Goal: Task Accomplishment & Management: Use online tool/utility

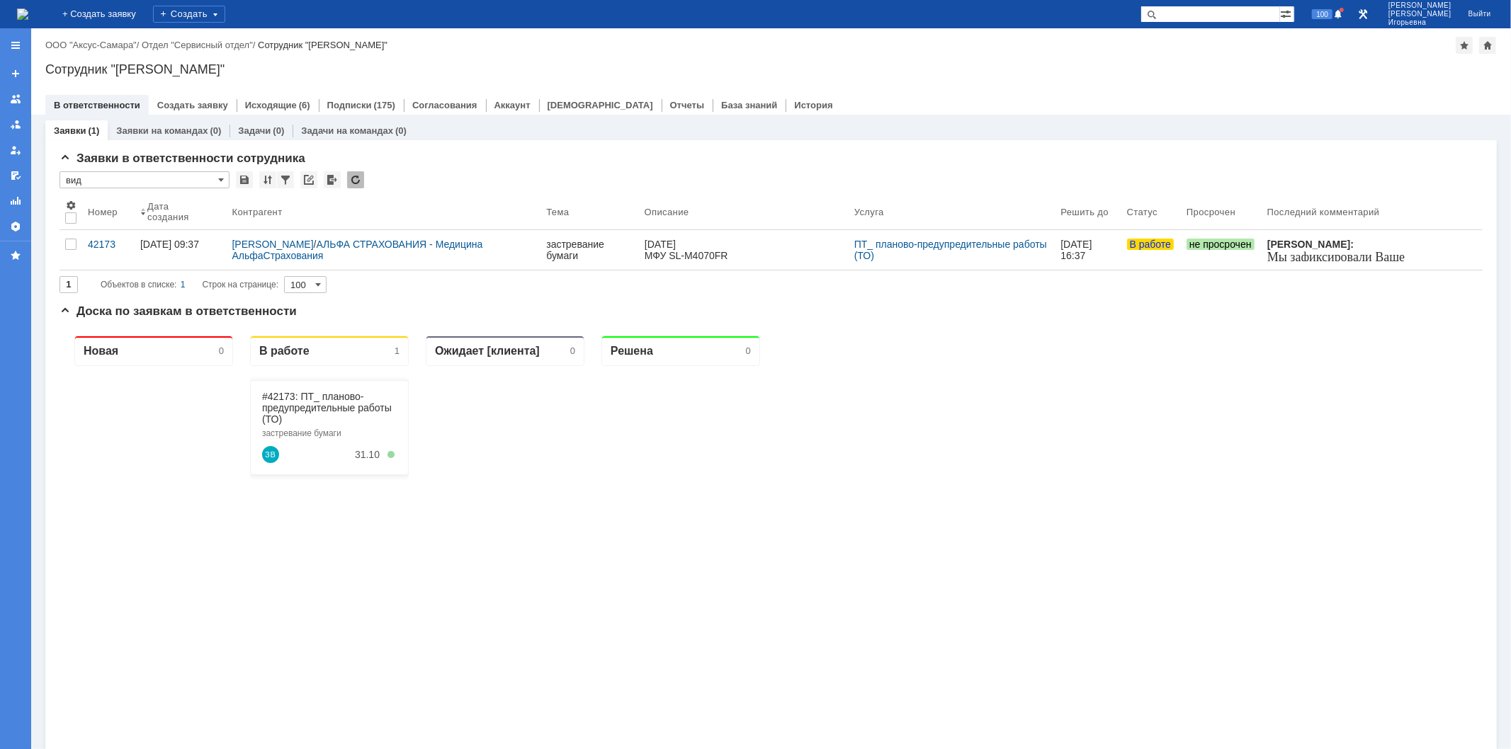
click at [1221, 13] on input "text" at bounding box center [1210, 14] width 140 height 17
type input "42191"
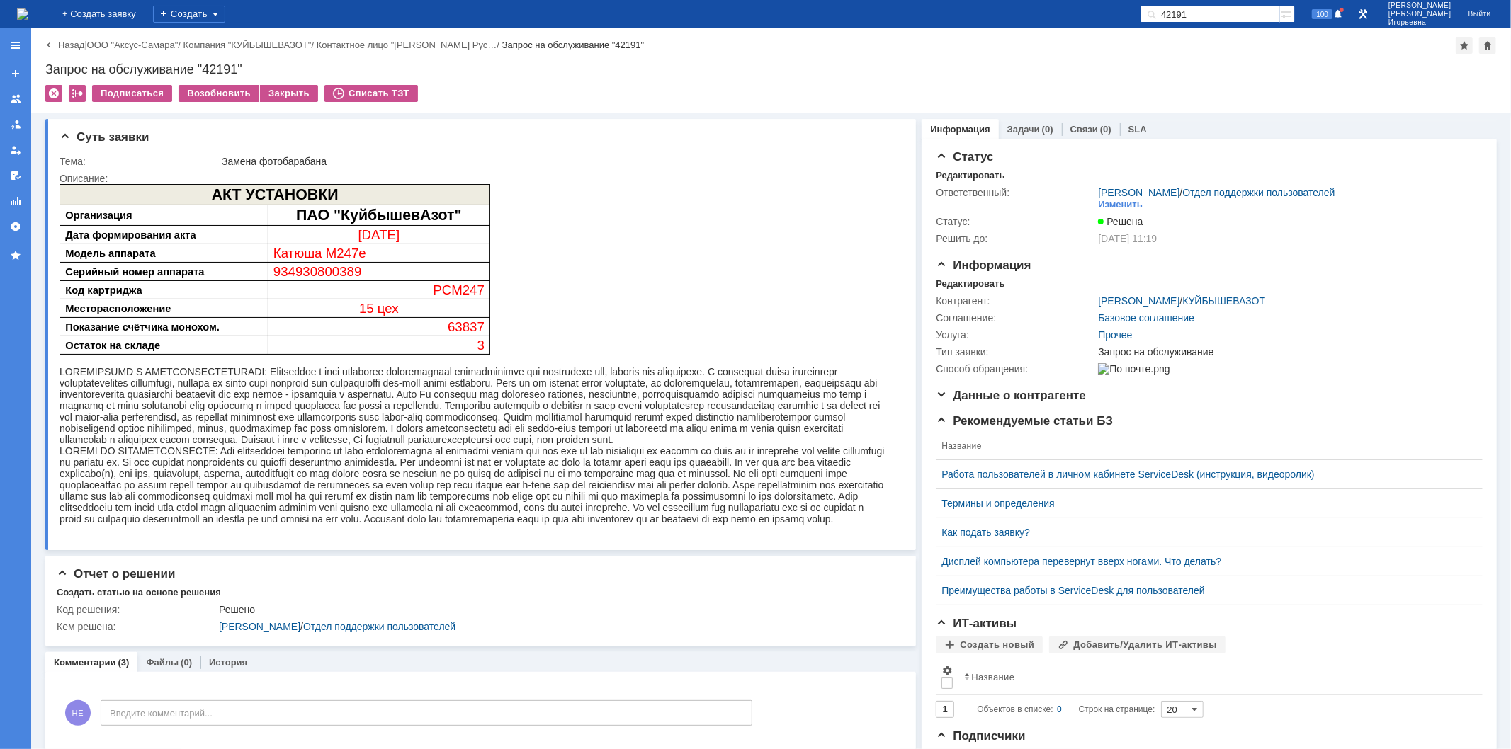
click at [28, 10] on img at bounding box center [22, 14] width 11 height 11
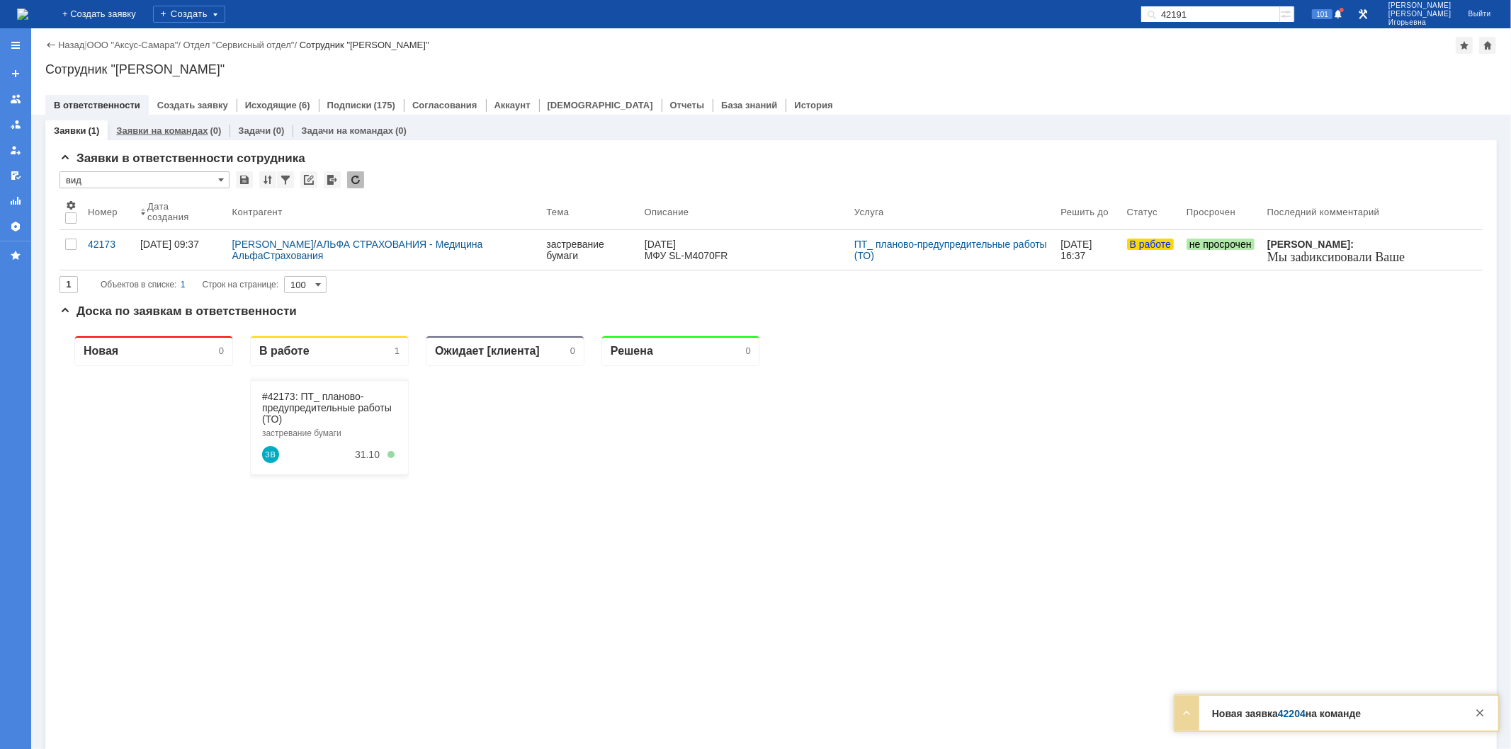
click at [150, 131] on link "Заявки на командах" at bounding box center [161, 130] width 91 height 11
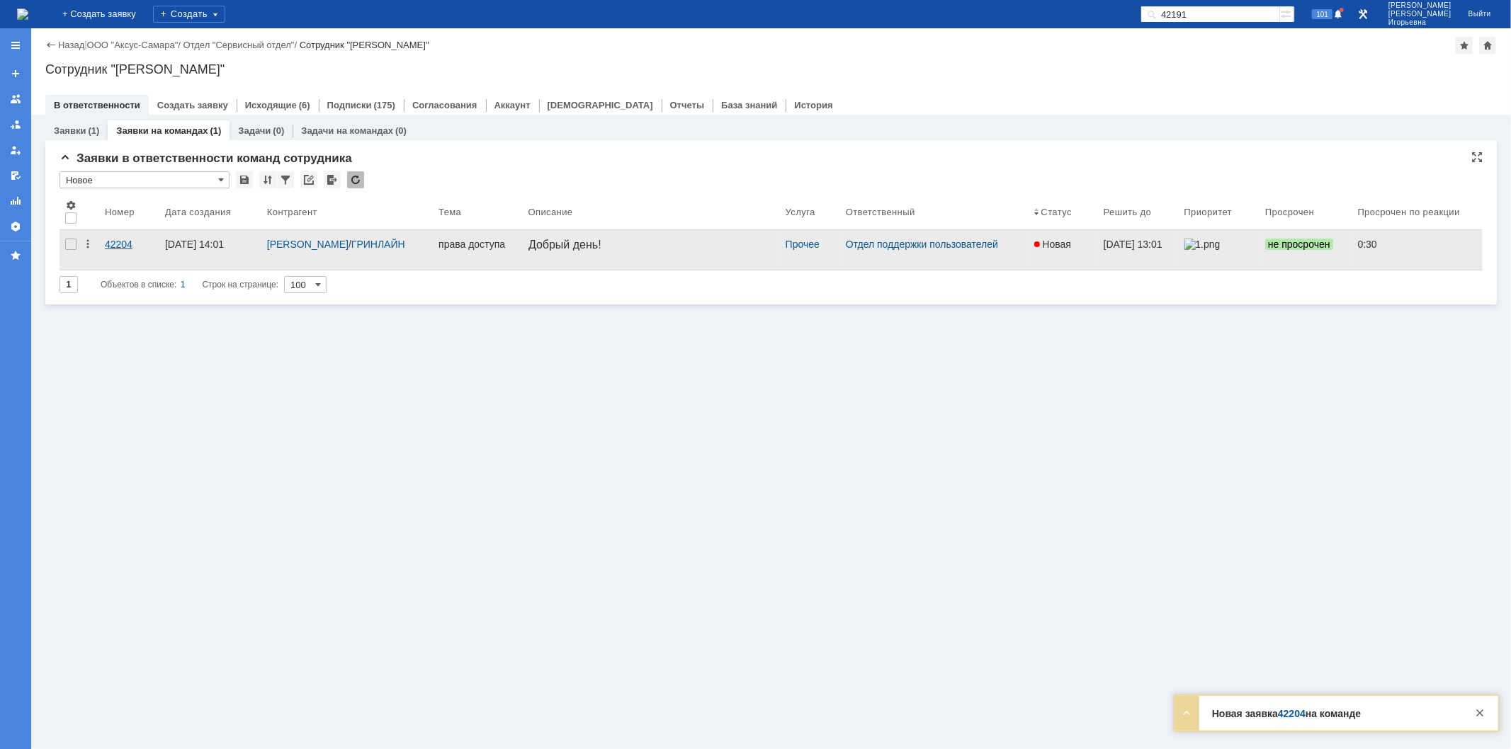
click at [123, 242] on div "42204" at bounding box center [129, 244] width 49 height 11
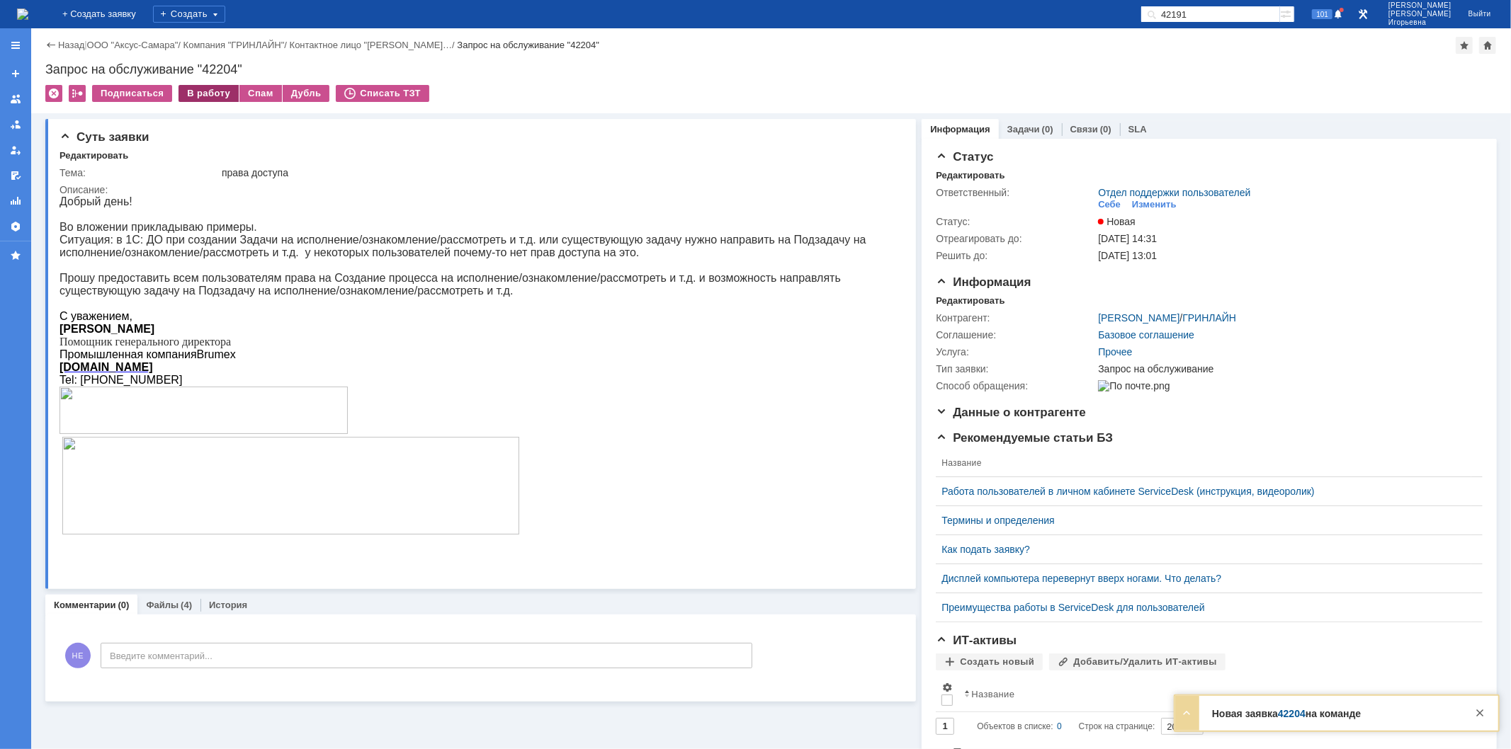
click at [208, 93] on div "В работу" at bounding box center [209, 93] width 60 height 17
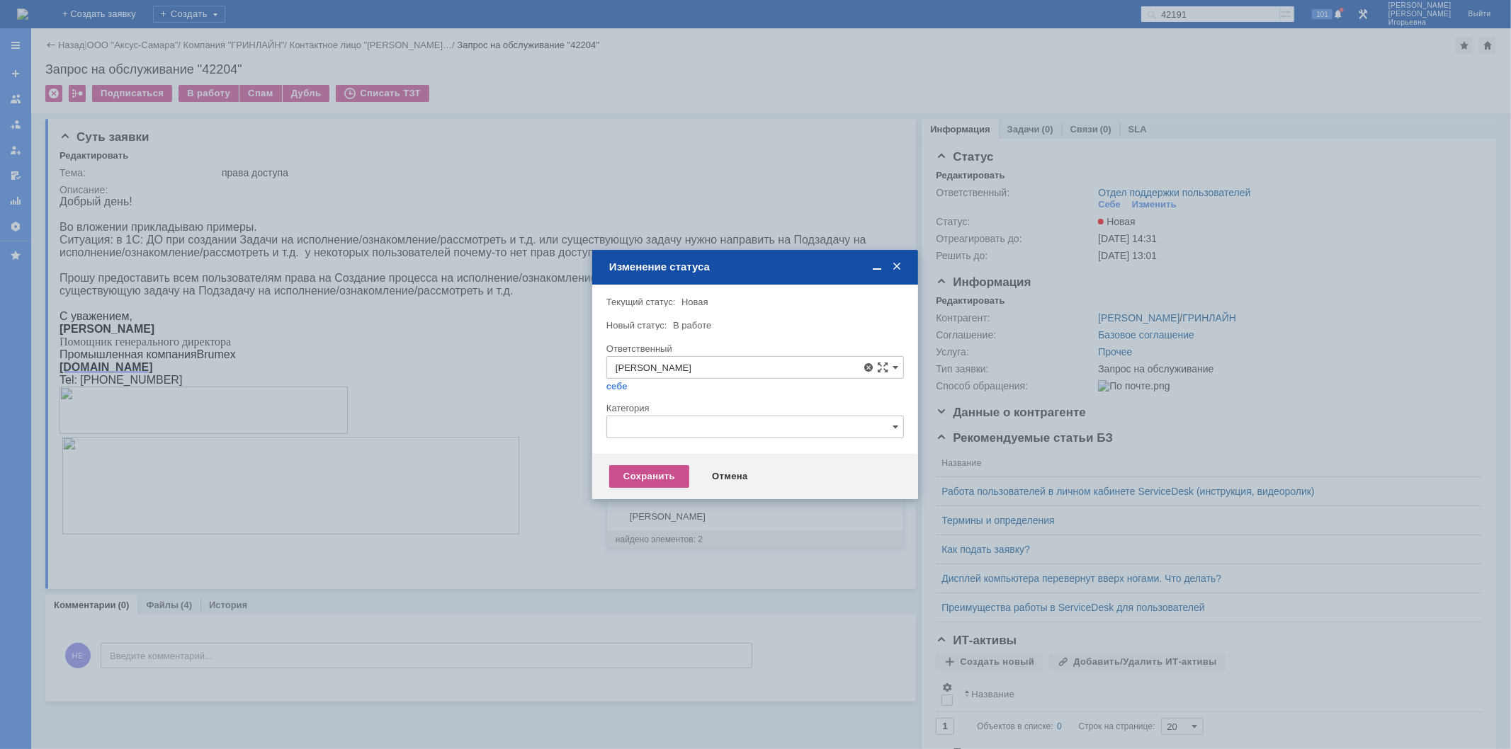
click at [694, 471] on span "Мукминьзянов Раиль Рамильевич" at bounding box center [755, 470] width 279 height 11
type input "Мукминьзянов Раиль Рамильевич"
click at [642, 482] on div "Сохранить" at bounding box center [649, 476] width 80 height 23
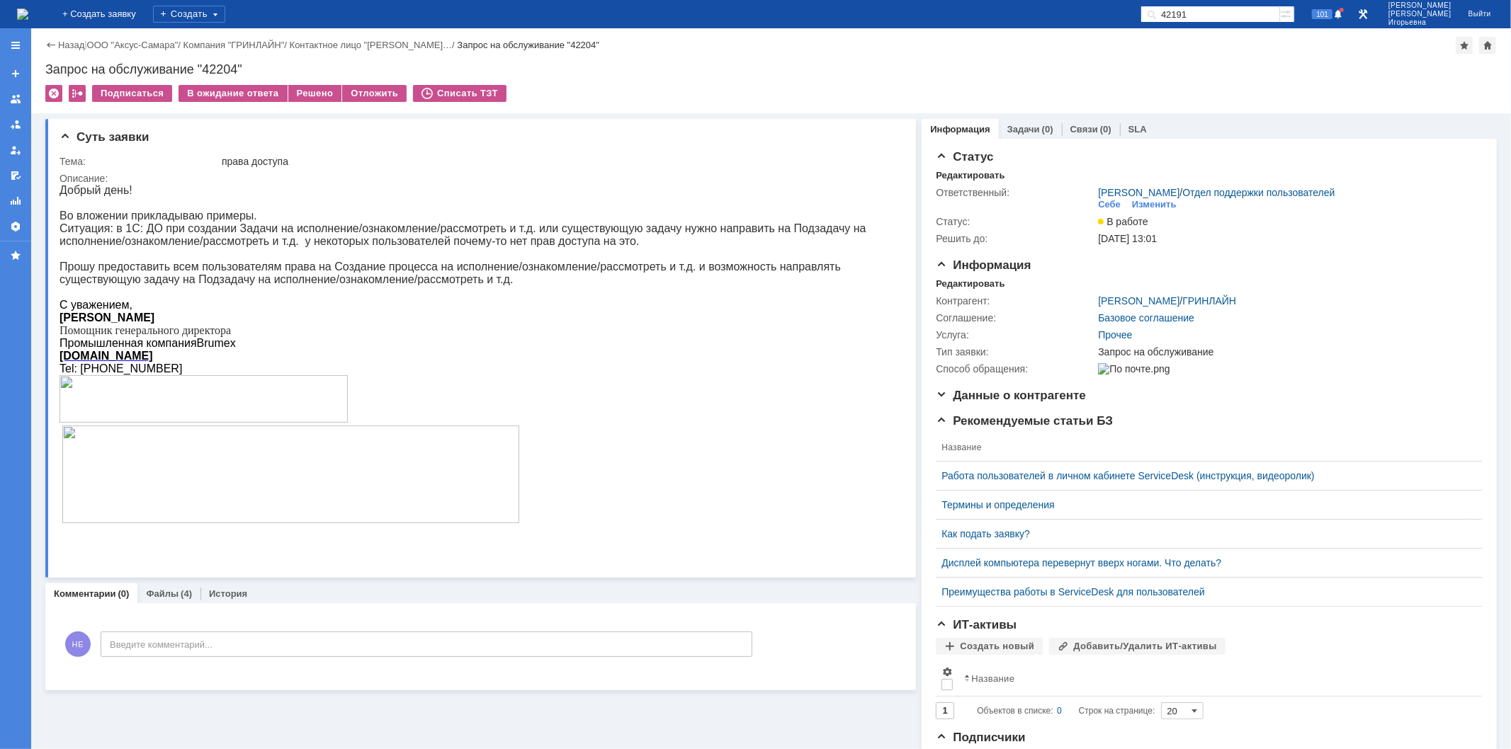
click at [218, 62] on div "Запрос на обслуживание "42204"" at bounding box center [770, 69] width 1451 height 14
click at [224, 64] on div "Запрос на обслуживание "42204"" at bounding box center [770, 69] width 1451 height 14
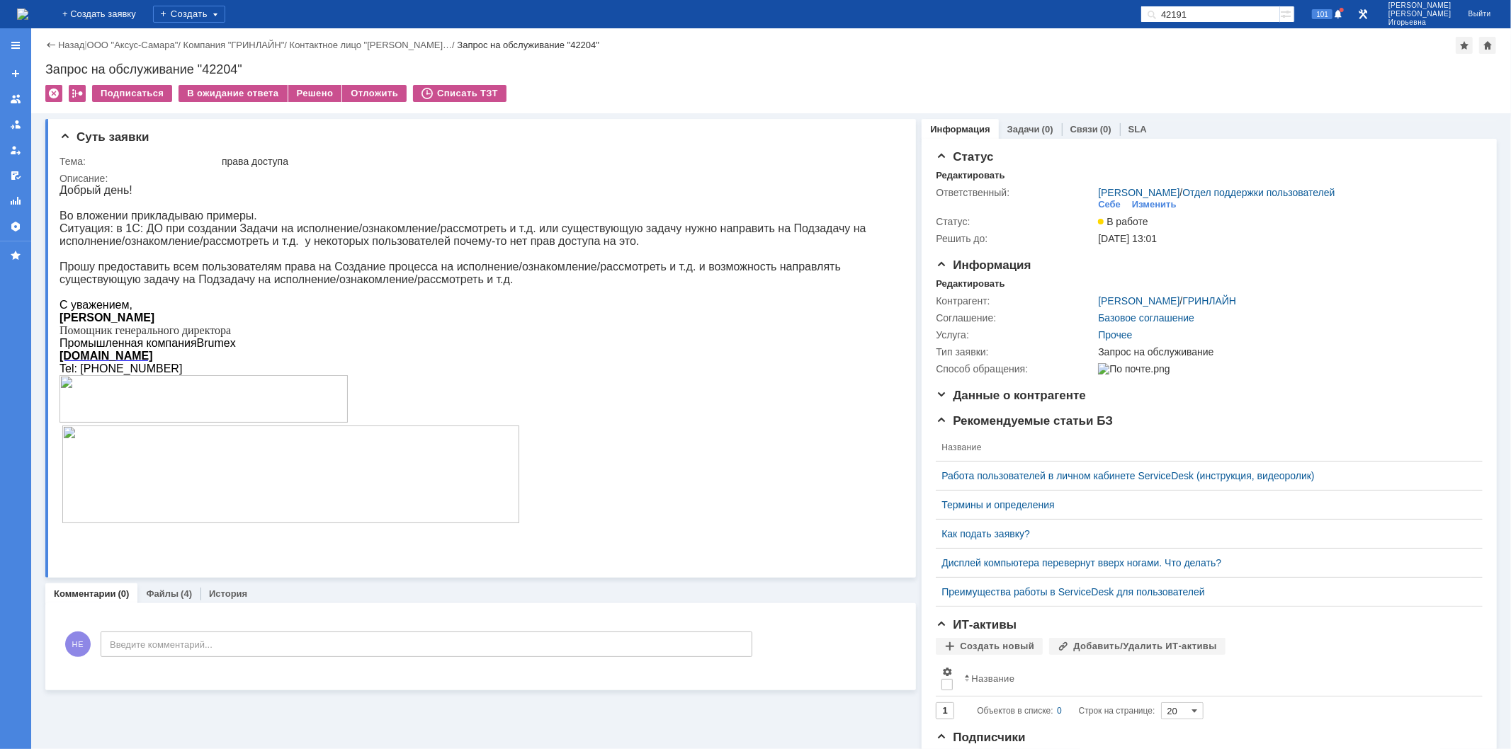
click at [222, 66] on div "Запрос на обслуживание "42204"" at bounding box center [770, 69] width 1451 height 14
copy div "42204"
click at [28, 9] on img at bounding box center [22, 14] width 11 height 11
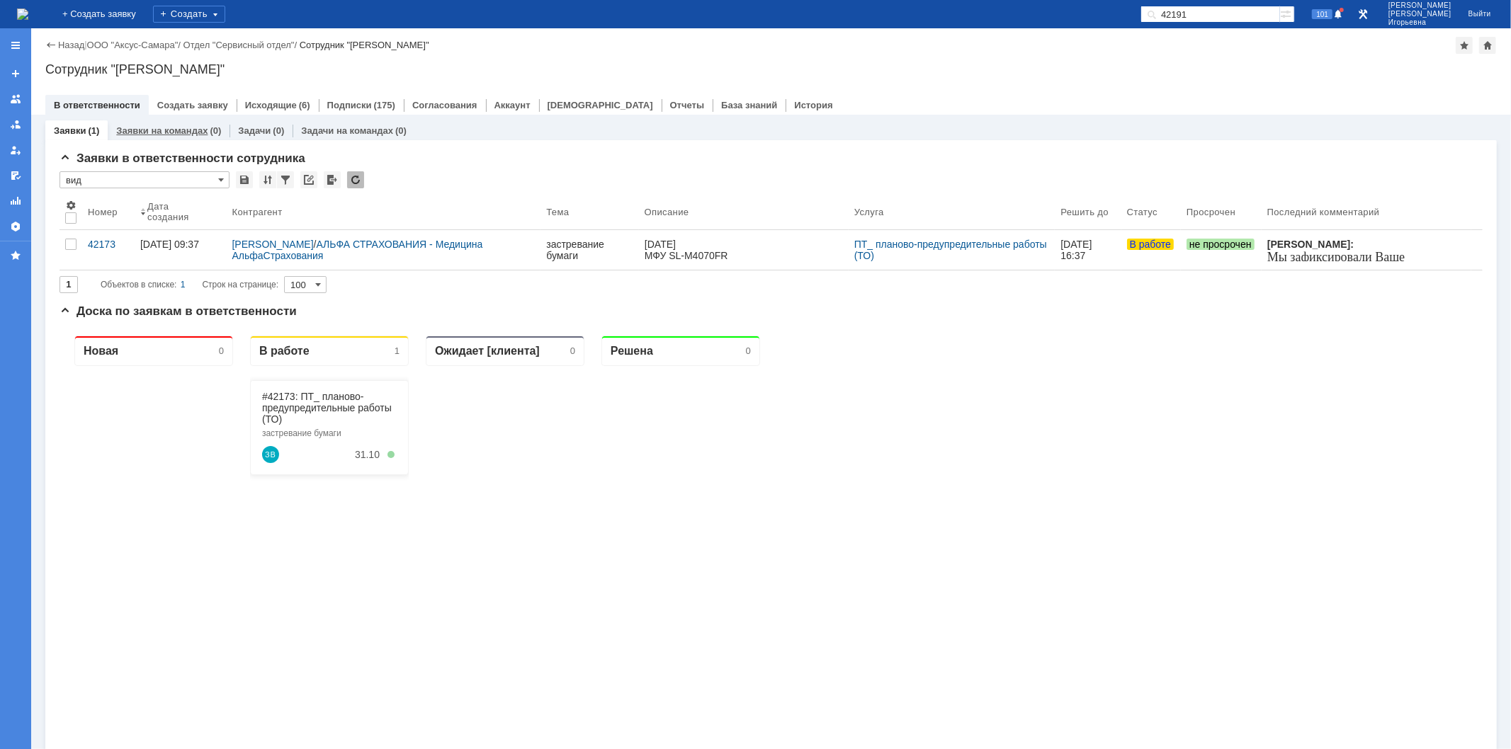
click at [167, 128] on link "Заявки на командах" at bounding box center [161, 130] width 91 height 11
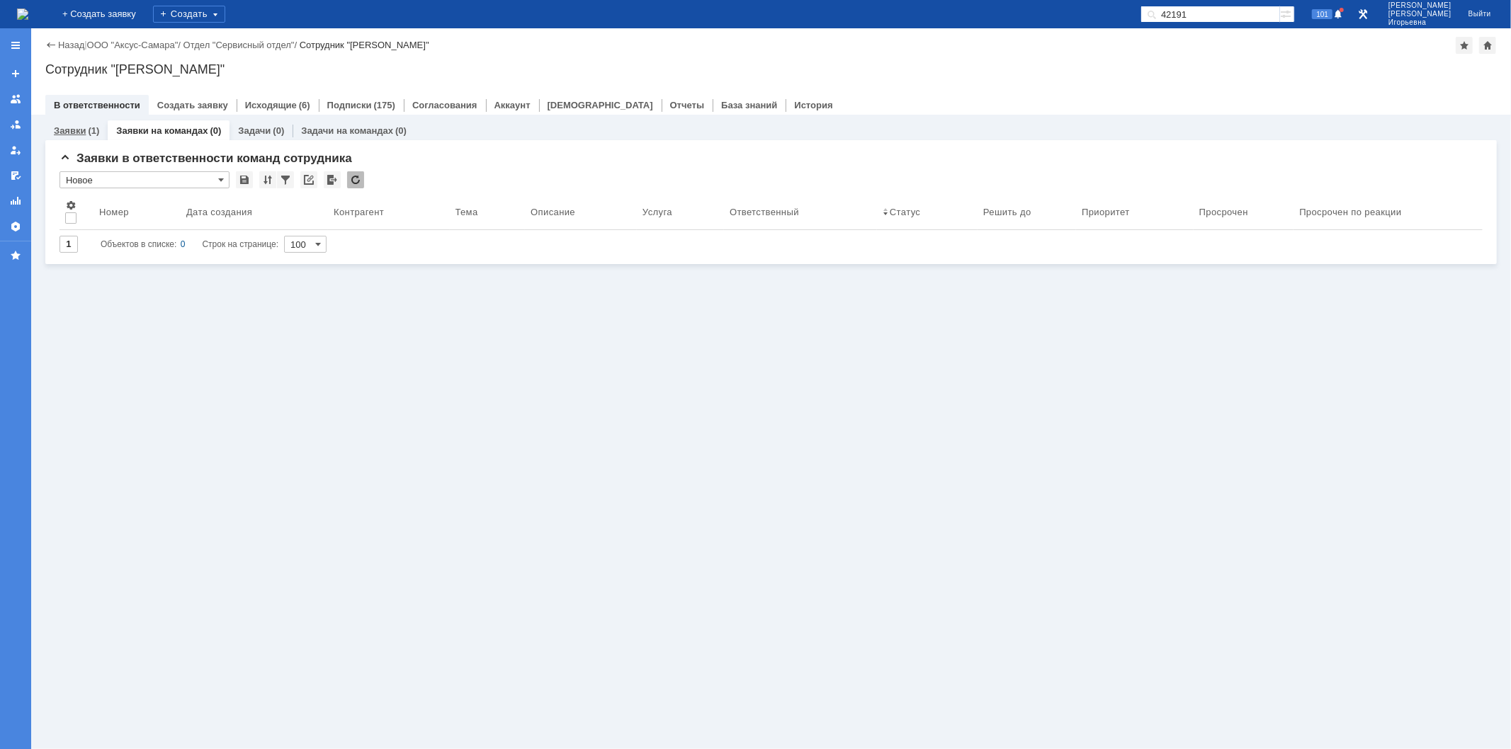
click at [55, 130] on link "Заявки" at bounding box center [70, 130] width 32 height 11
